Goal: Book appointment/travel/reservation

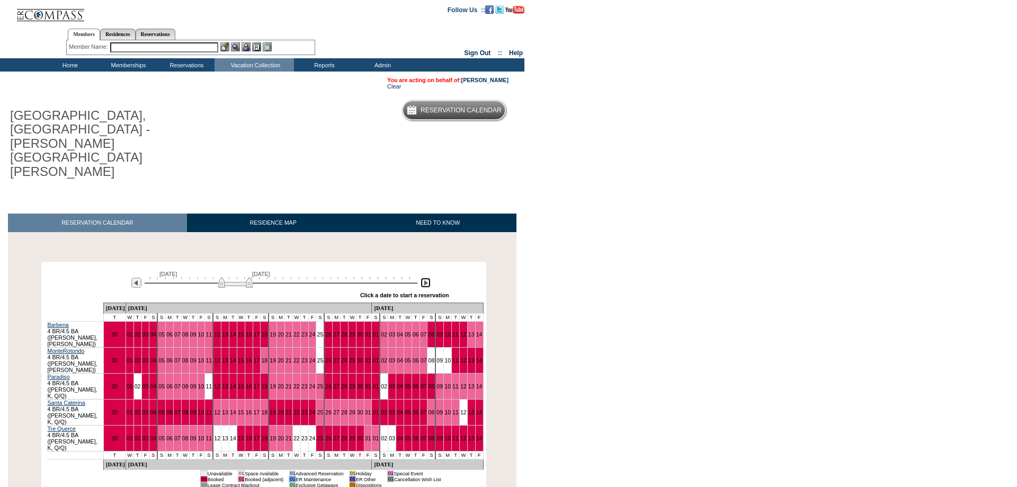
click at [426, 278] on img at bounding box center [426, 283] width 10 height 10
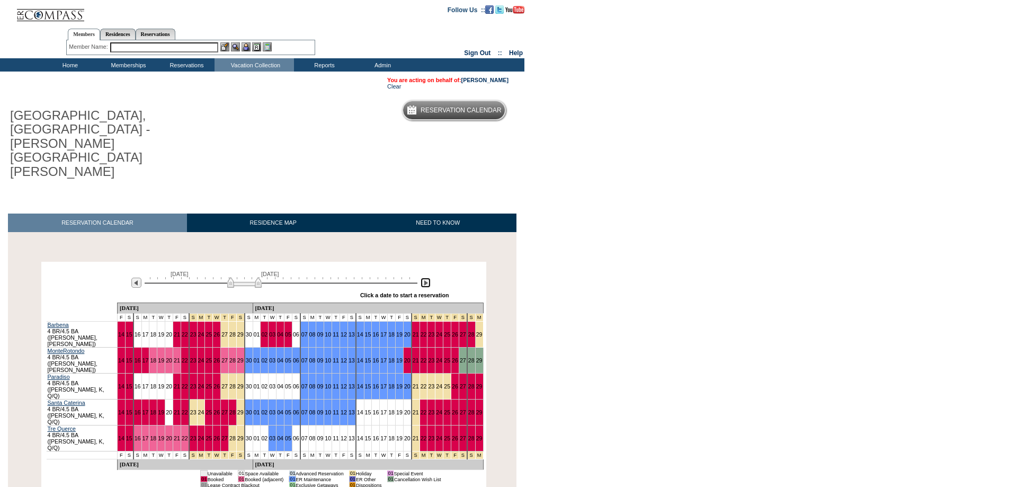
click at [426, 278] on img at bounding box center [426, 283] width 10 height 10
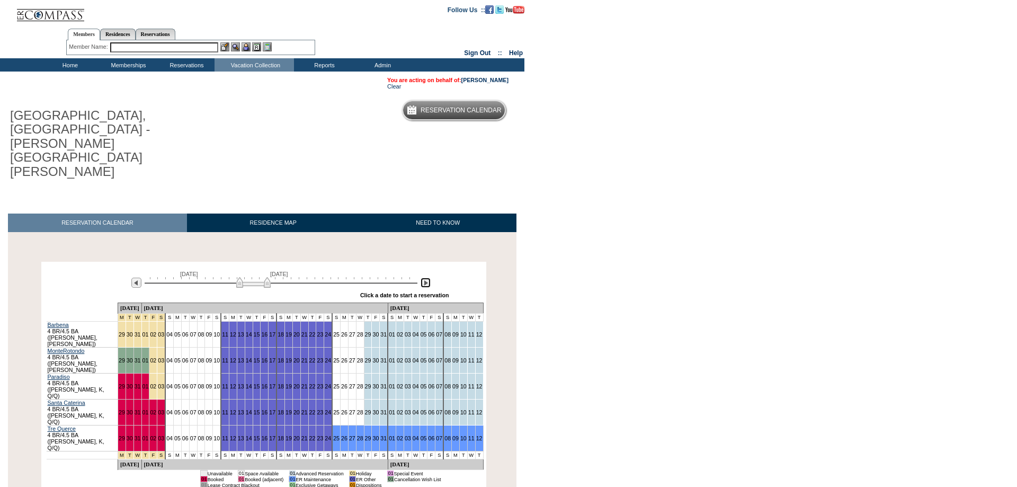
click at [426, 278] on img at bounding box center [426, 283] width 10 height 10
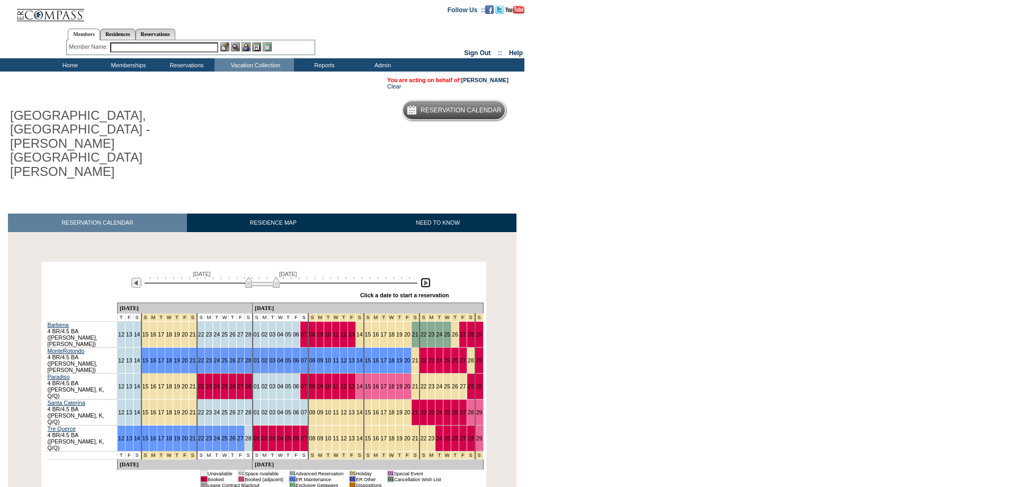
click at [426, 278] on img at bounding box center [426, 283] width 10 height 10
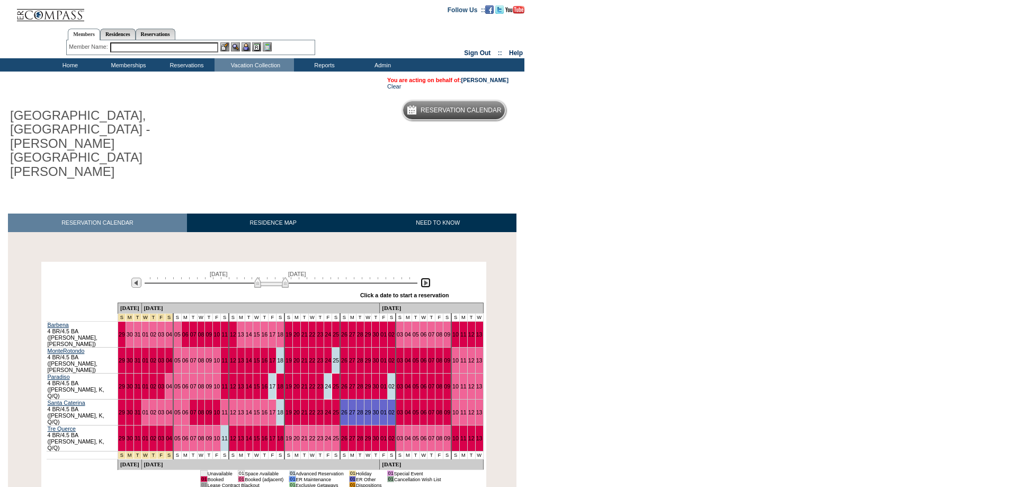
click at [426, 278] on img at bounding box center [426, 283] width 10 height 10
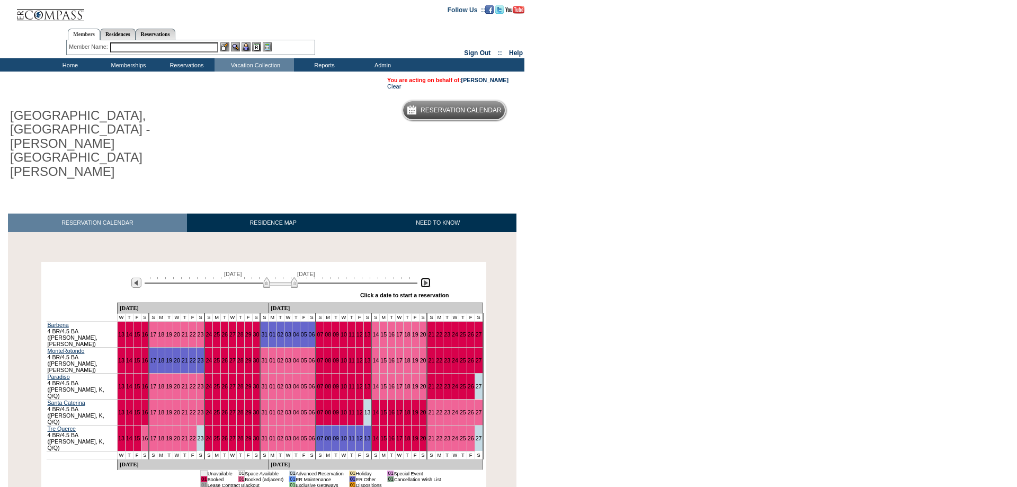
click at [426, 278] on img at bounding box center [426, 283] width 10 height 10
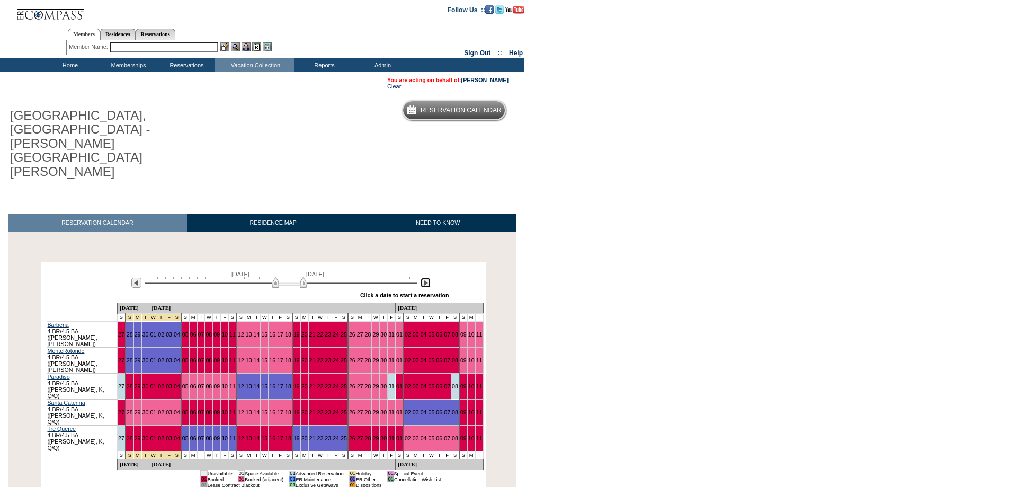
click at [426, 278] on img at bounding box center [426, 283] width 10 height 10
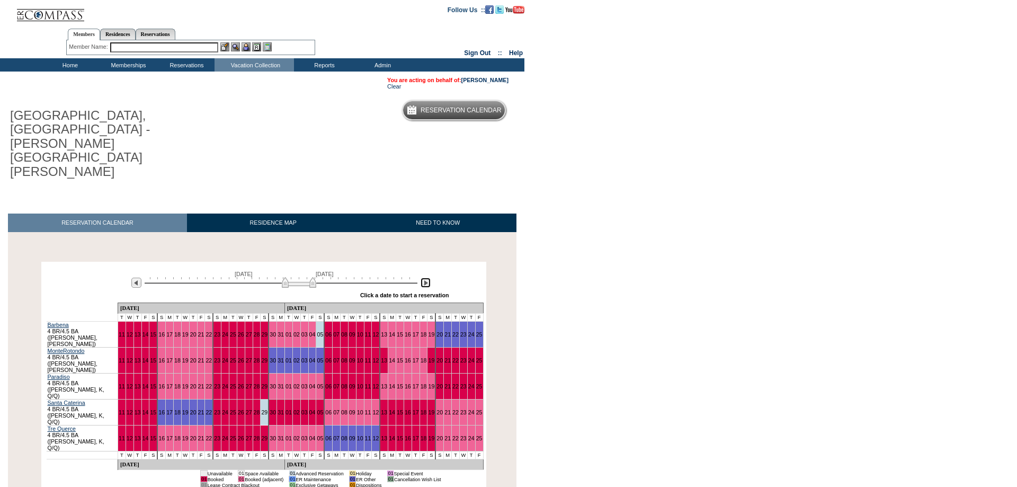
click at [426, 278] on img at bounding box center [426, 283] width 10 height 10
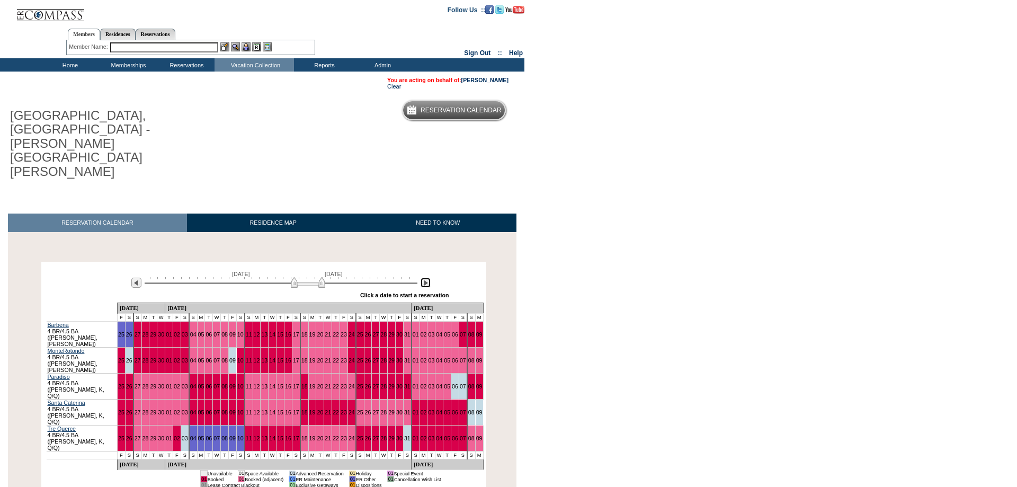
click at [426, 278] on img at bounding box center [426, 283] width 10 height 10
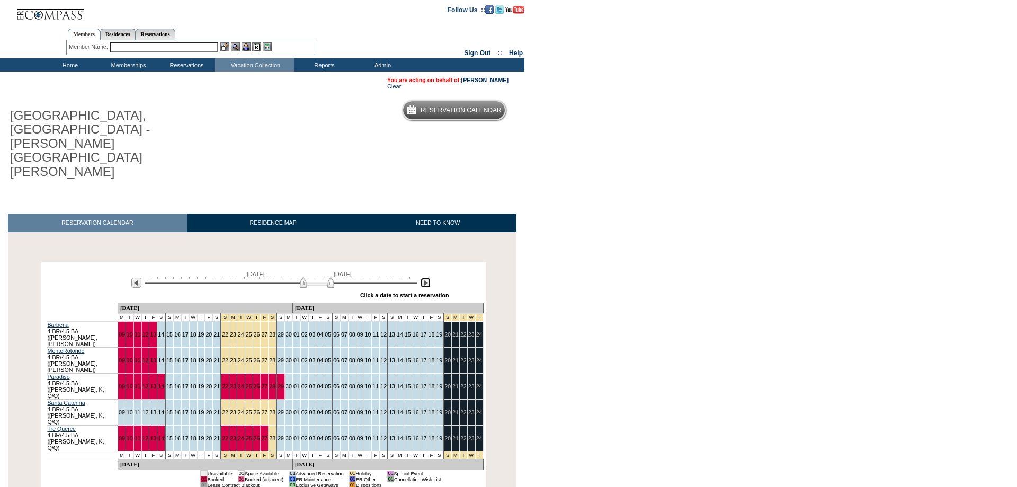
click at [426, 278] on img at bounding box center [426, 283] width 10 height 10
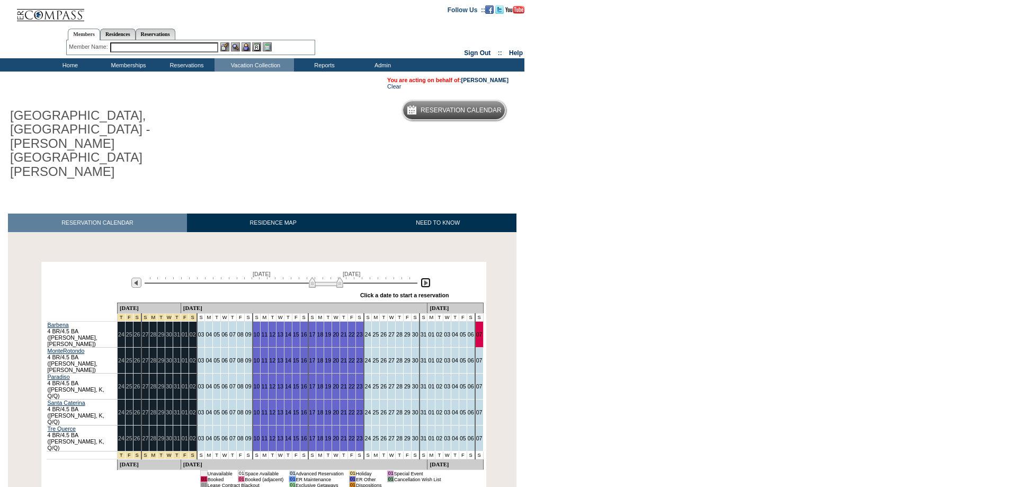
click at [426, 278] on img at bounding box center [426, 283] width 10 height 10
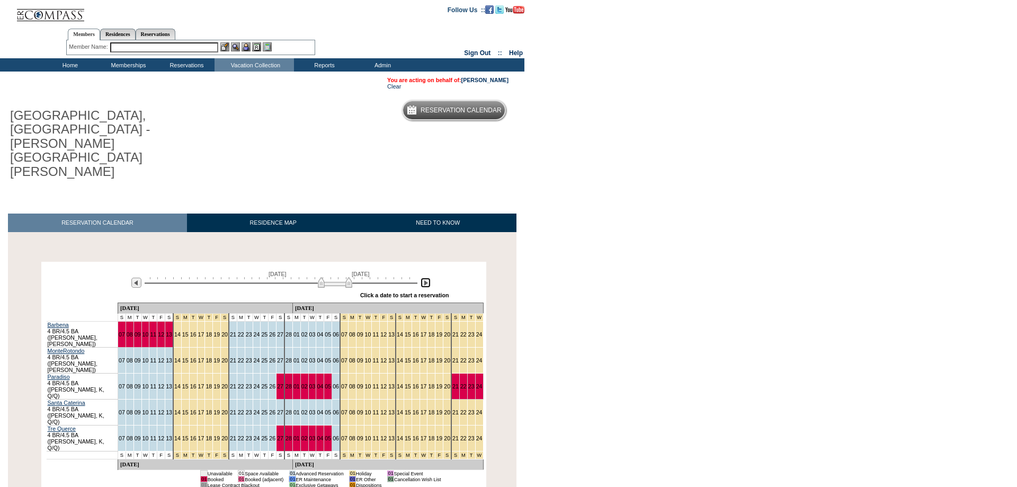
click at [426, 278] on img at bounding box center [426, 283] width 10 height 10
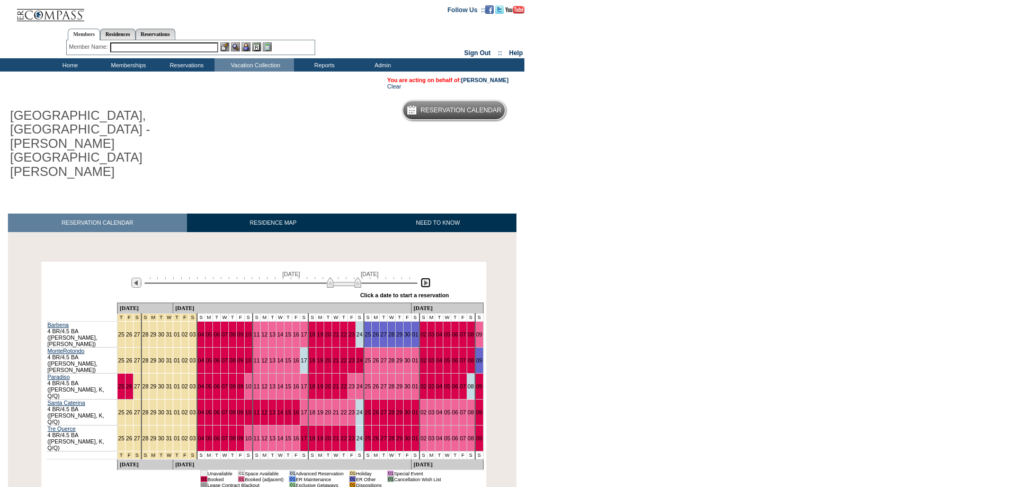
click at [426, 278] on img at bounding box center [426, 283] width 10 height 10
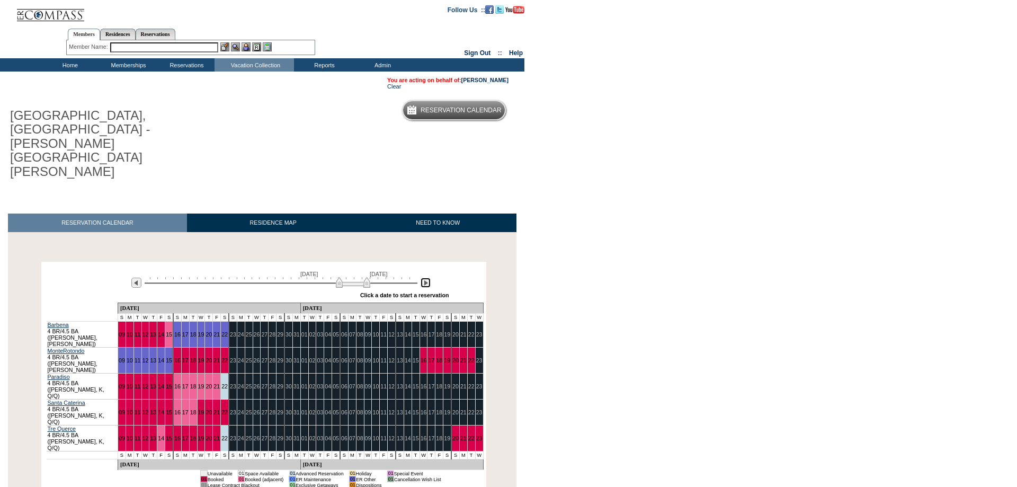
click at [426, 278] on img at bounding box center [426, 283] width 10 height 10
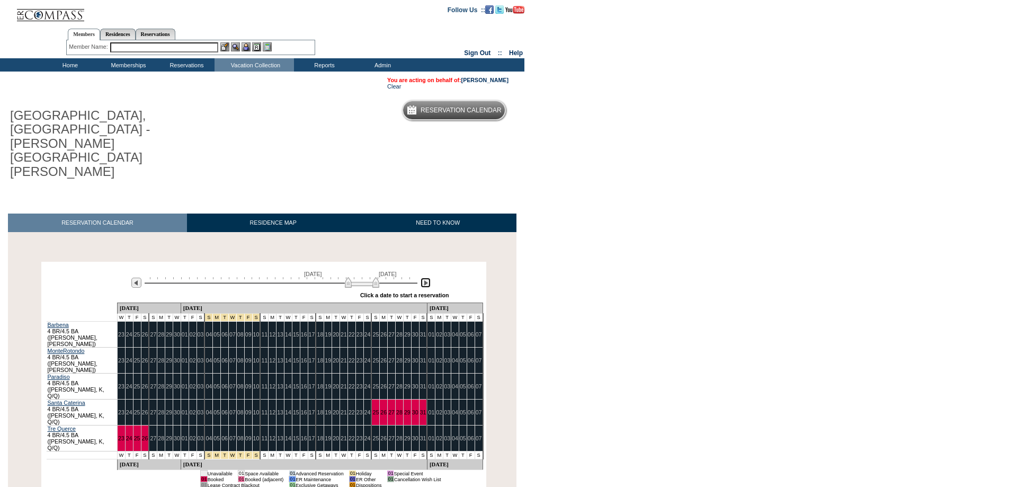
click at [426, 278] on img at bounding box center [426, 283] width 10 height 10
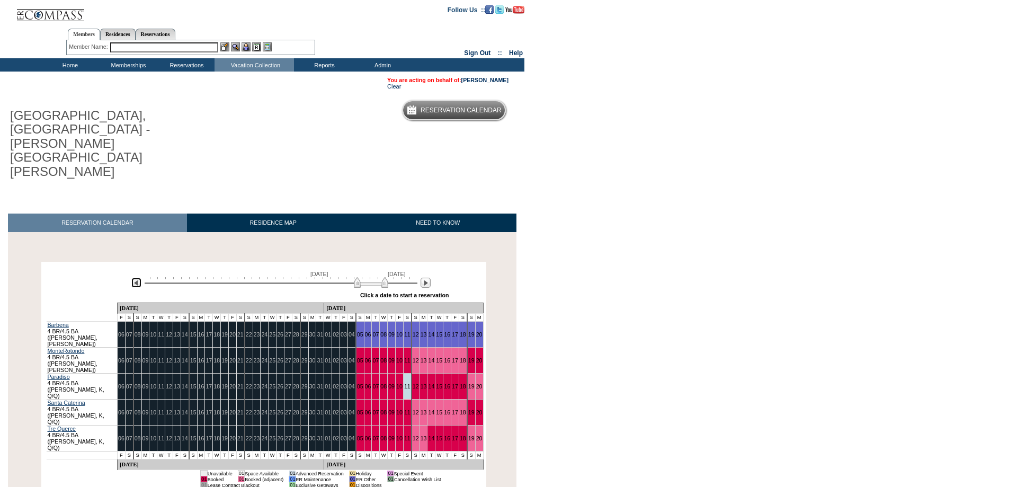
click at [139, 278] on img at bounding box center [136, 283] width 10 height 10
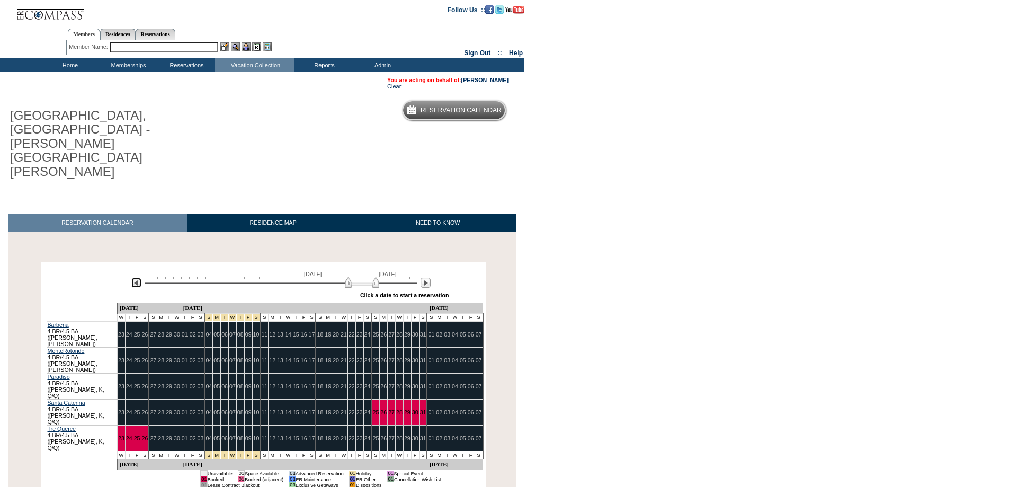
click at [139, 278] on img at bounding box center [136, 283] width 10 height 10
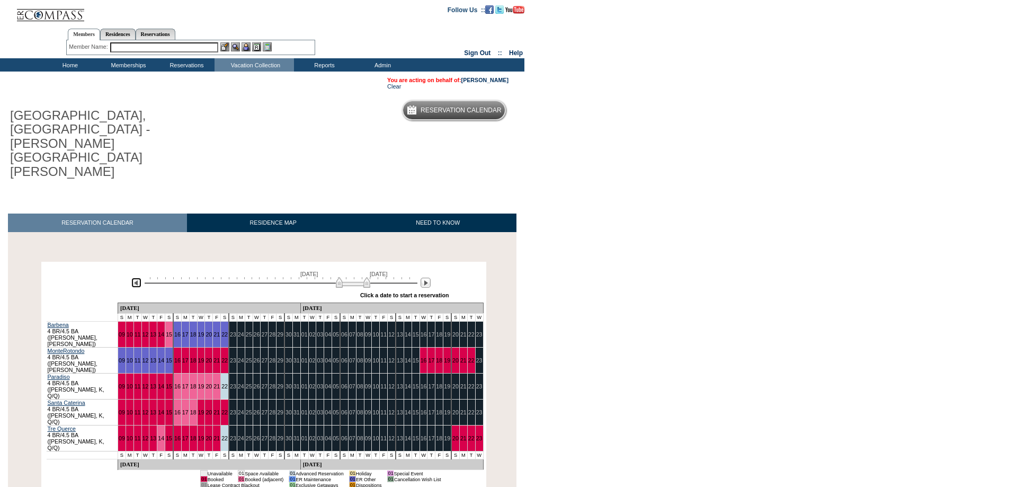
click at [139, 278] on img at bounding box center [136, 283] width 10 height 10
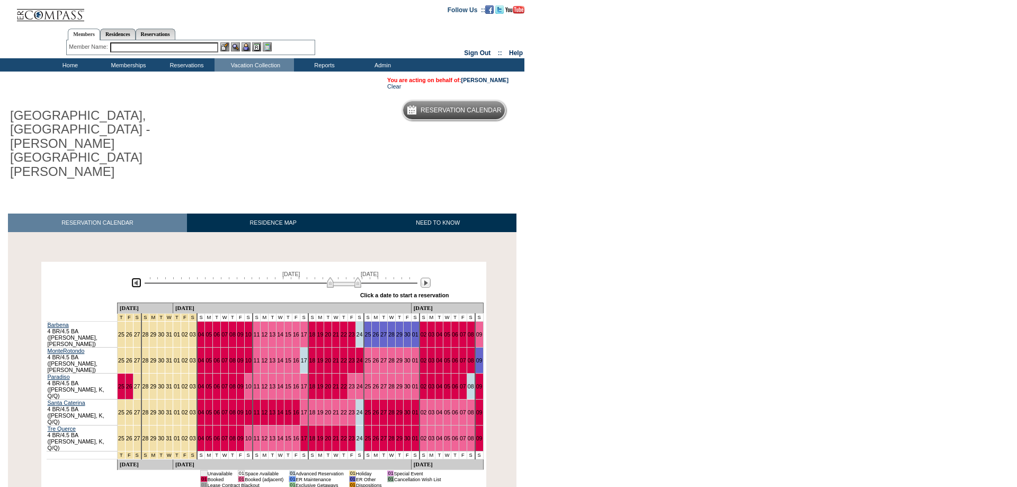
click at [139, 278] on img at bounding box center [136, 283] width 10 height 10
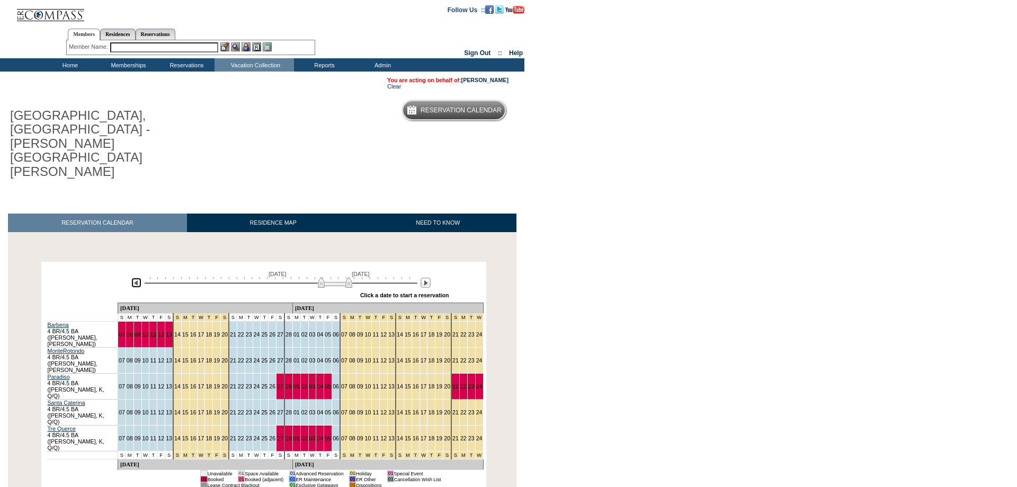
click at [139, 278] on img at bounding box center [136, 283] width 10 height 10
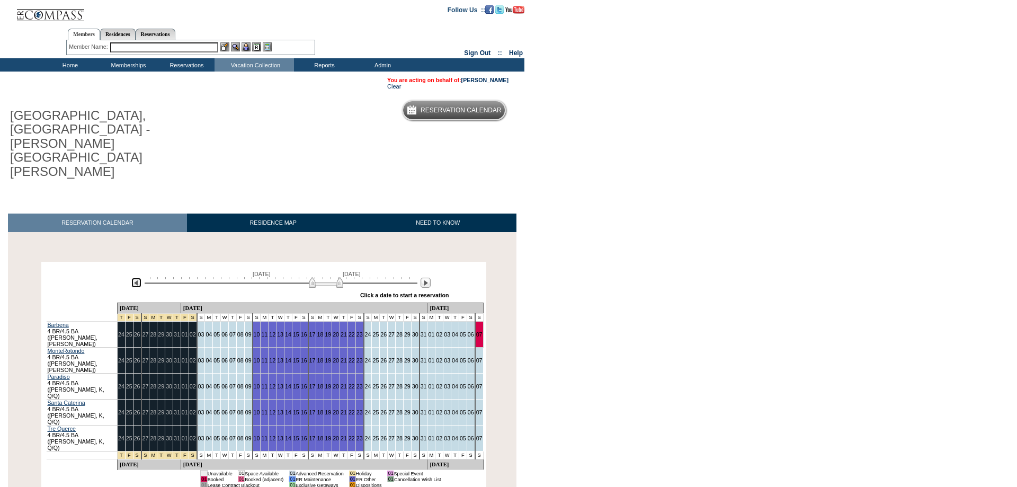
click at [139, 278] on img at bounding box center [136, 283] width 10 height 10
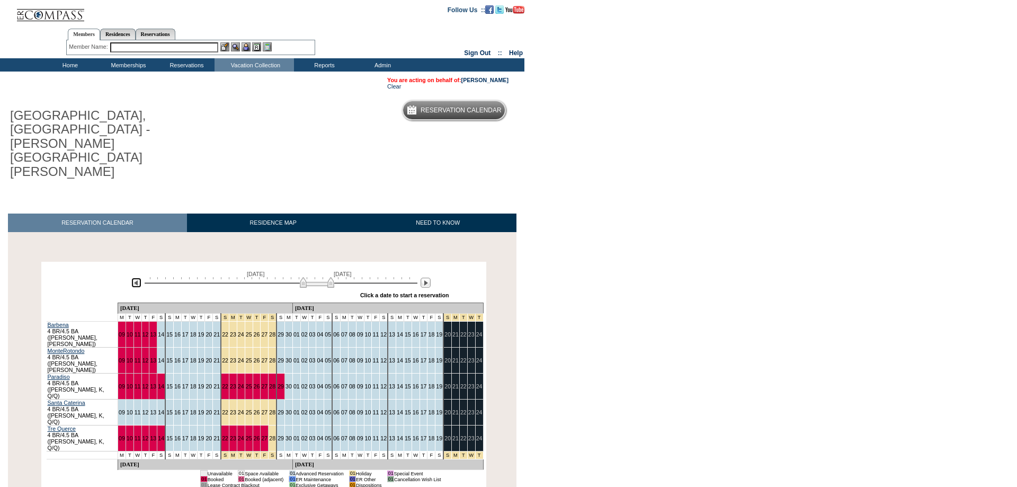
click at [139, 278] on img at bounding box center [136, 283] width 10 height 10
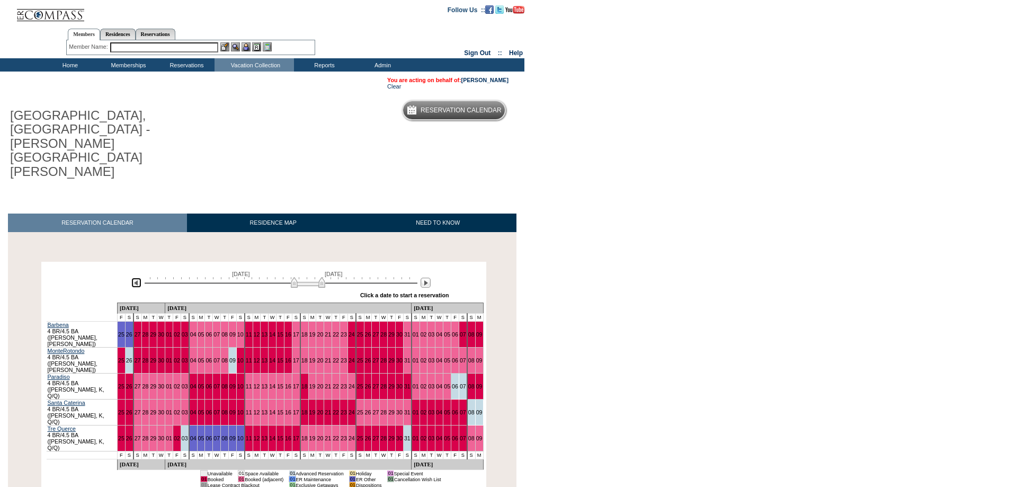
click at [139, 278] on img at bounding box center [136, 283] width 10 height 10
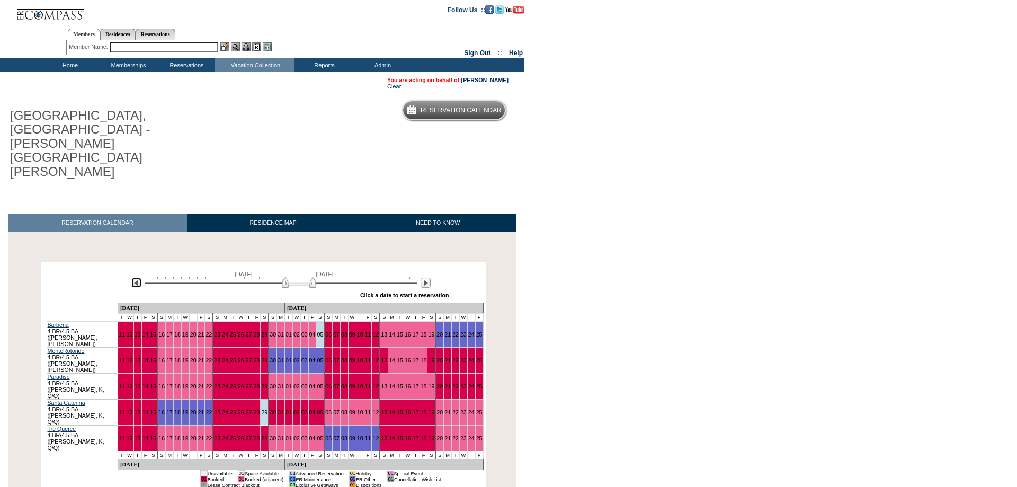
click at [139, 278] on img at bounding box center [136, 283] width 10 height 10
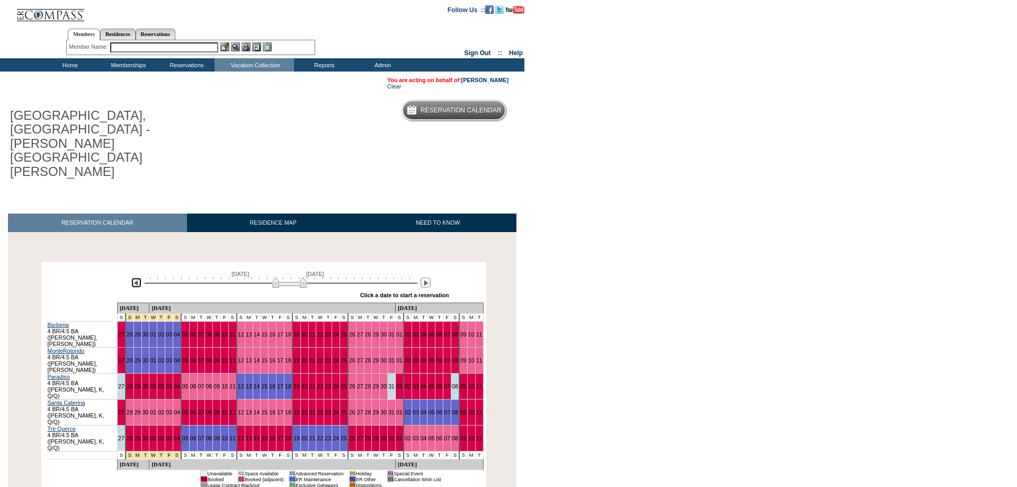
click at [139, 278] on img at bounding box center [136, 283] width 10 height 10
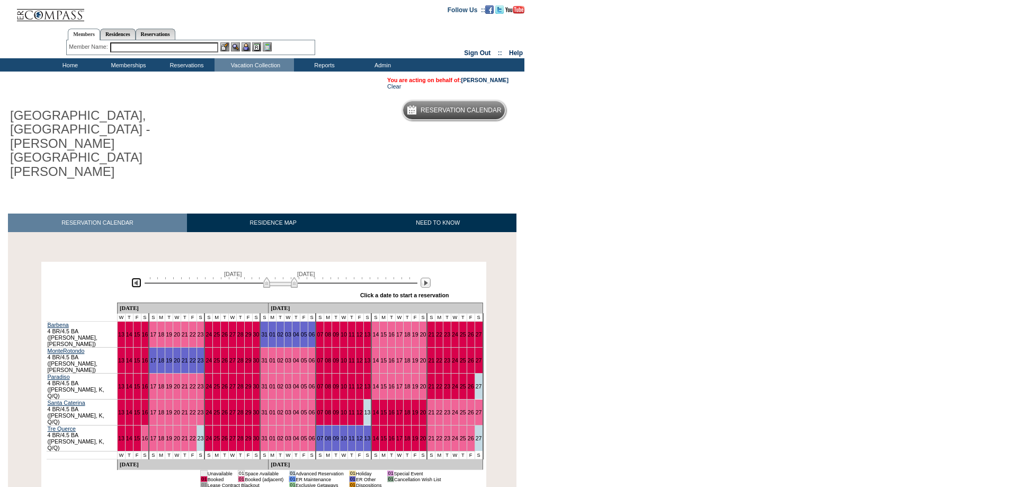
click at [140, 278] on img at bounding box center [136, 283] width 10 height 10
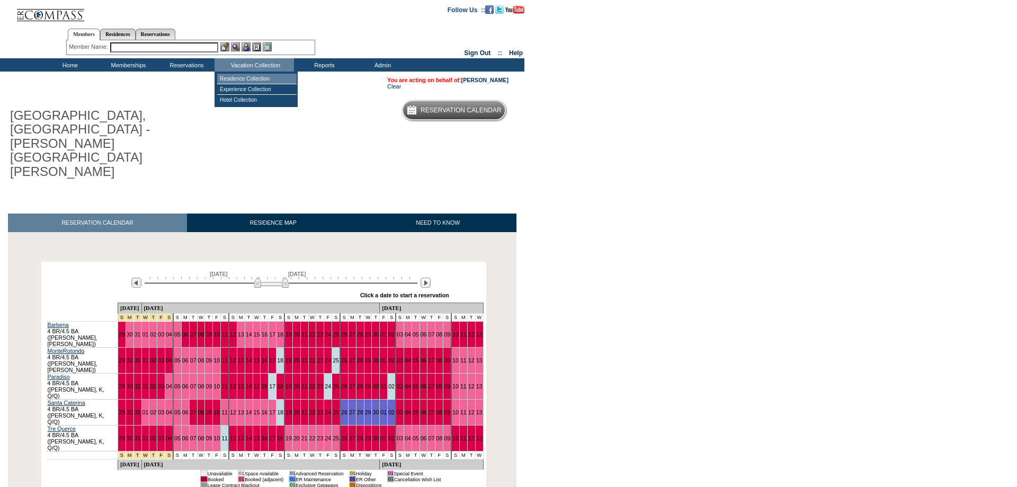
click at [256, 79] on td "Residence Collection" at bounding box center [256, 79] width 79 height 11
